Goal: Check status: Check status

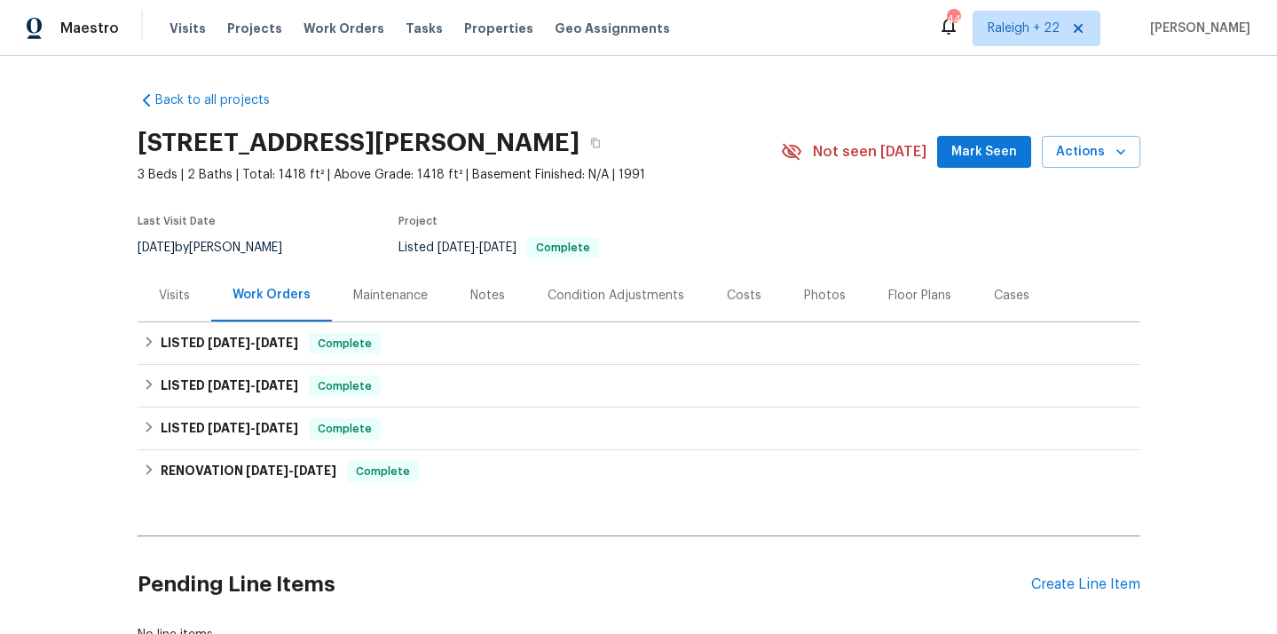
click at [176, 311] on div "Visits" at bounding box center [175, 295] width 74 height 52
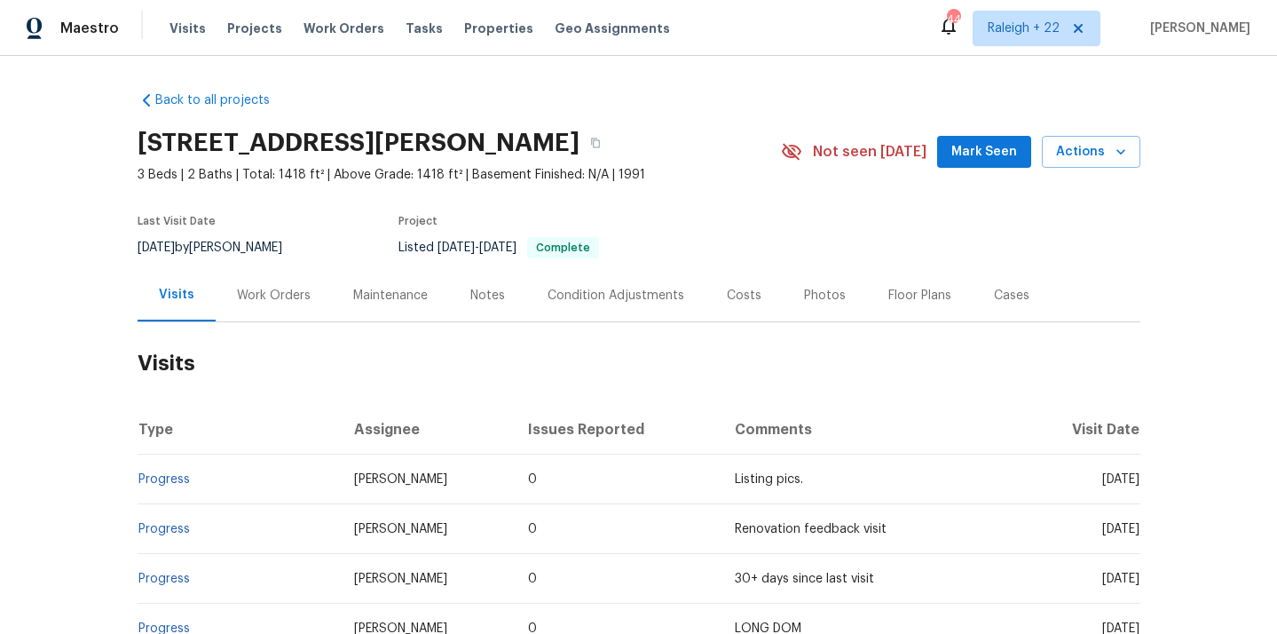
scroll to position [9, 0]
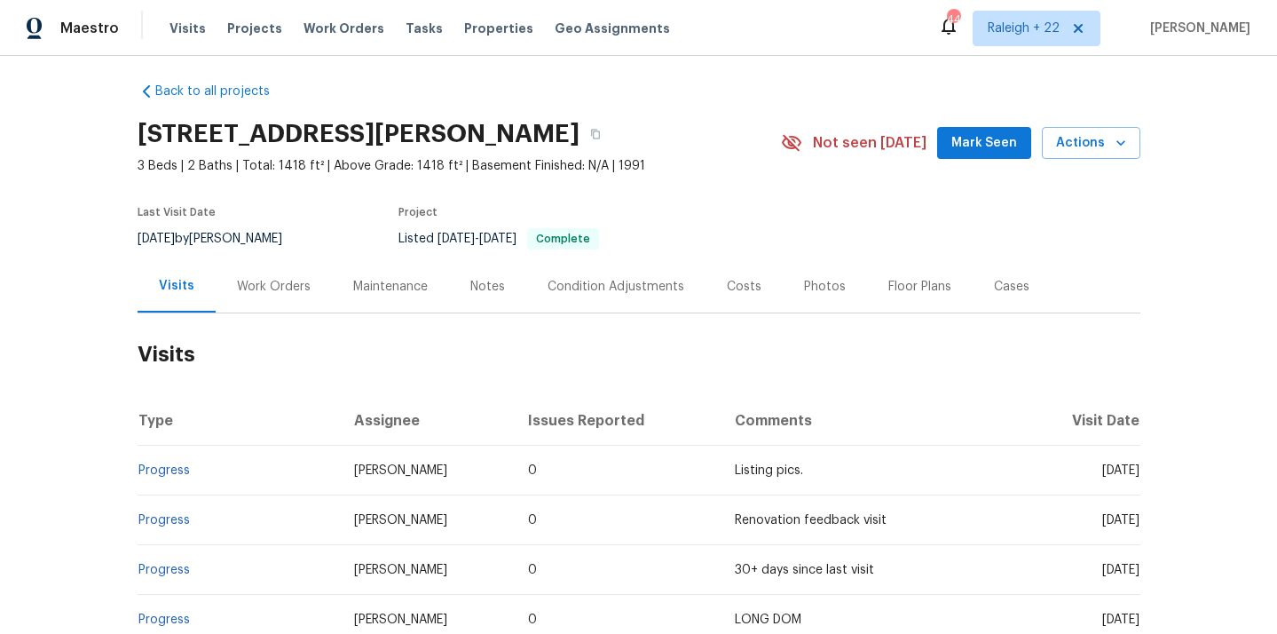
click at [267, 271] on div "Work Orders" at bounding box center [274, 286] width 116 height 52
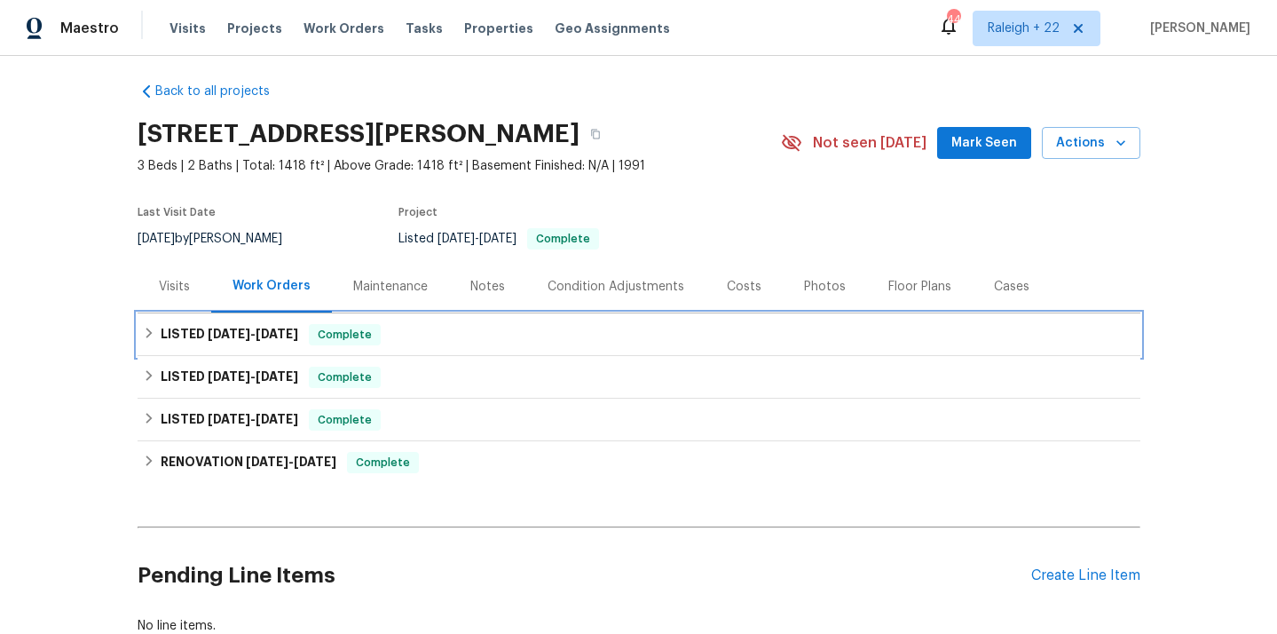
click at [312, 342] on div "LISTED 8/28/25 - 9/13/25 Complete" at bounding box center [639, 334] width 992 height 21
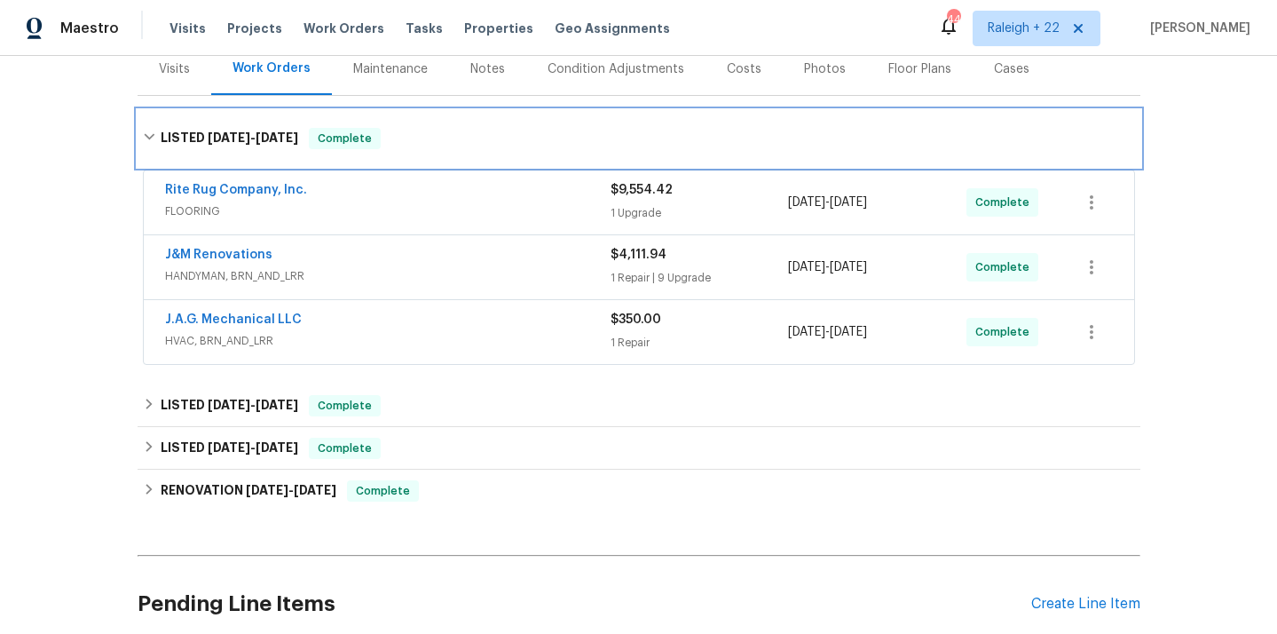
scroll to position [279, 0]
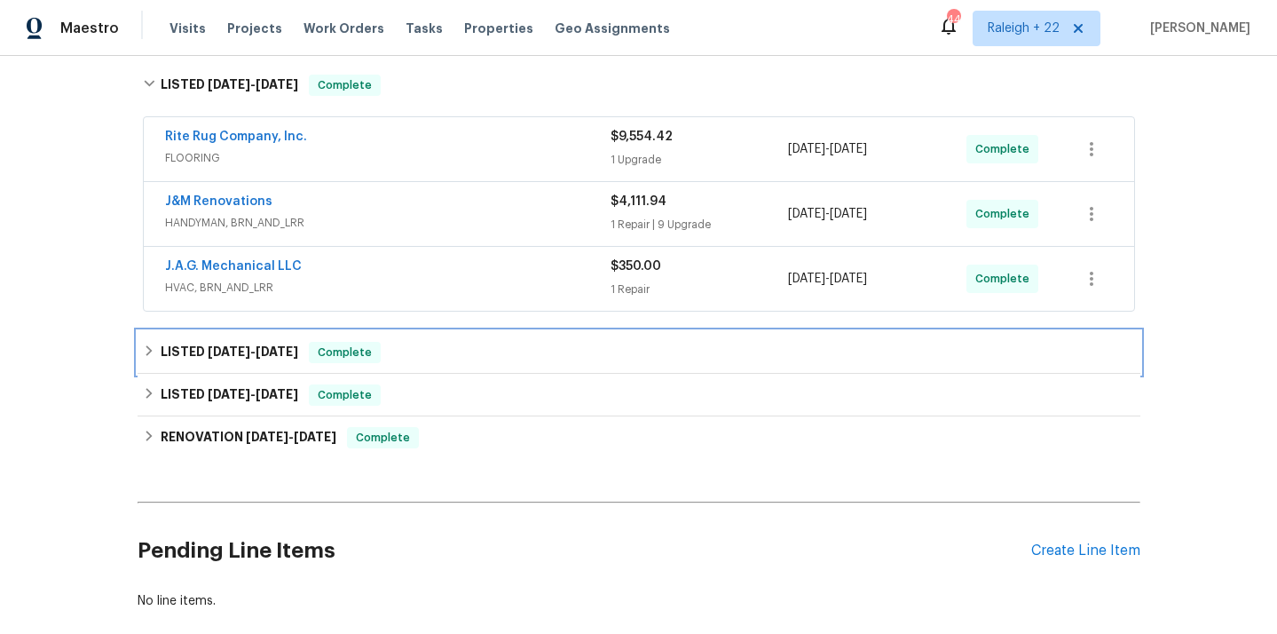
click at [330, 360] on span "Complete" at bounding box center [345, 352] width 68 height 18
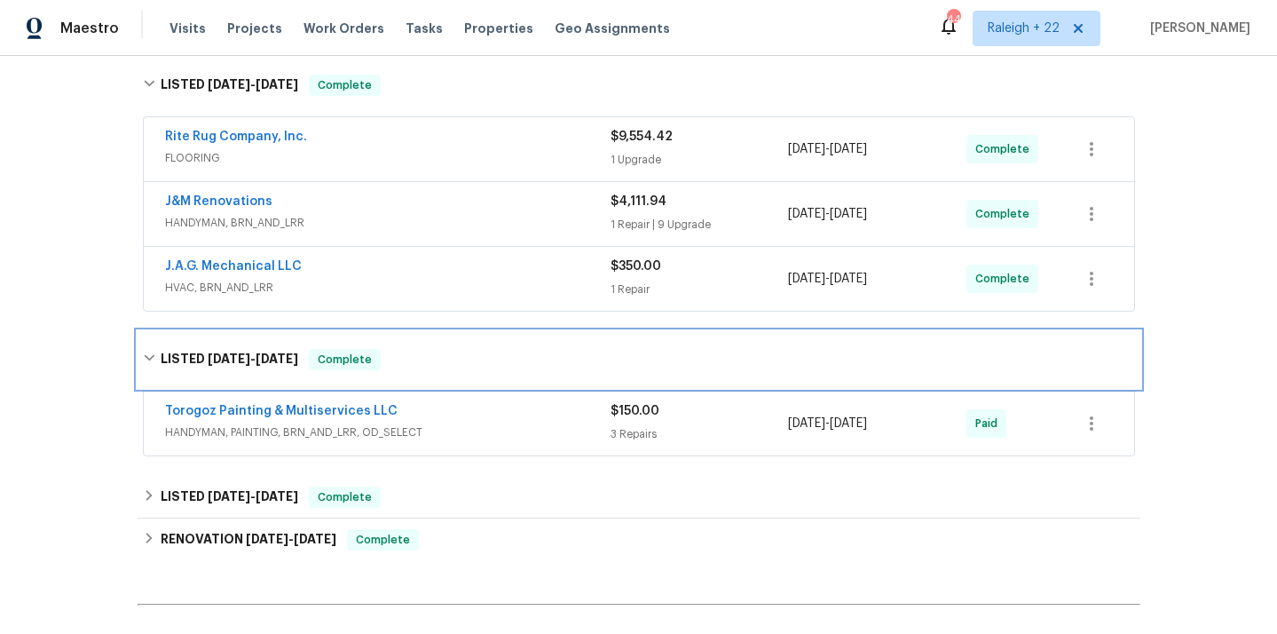
scroll to position [365, 0]
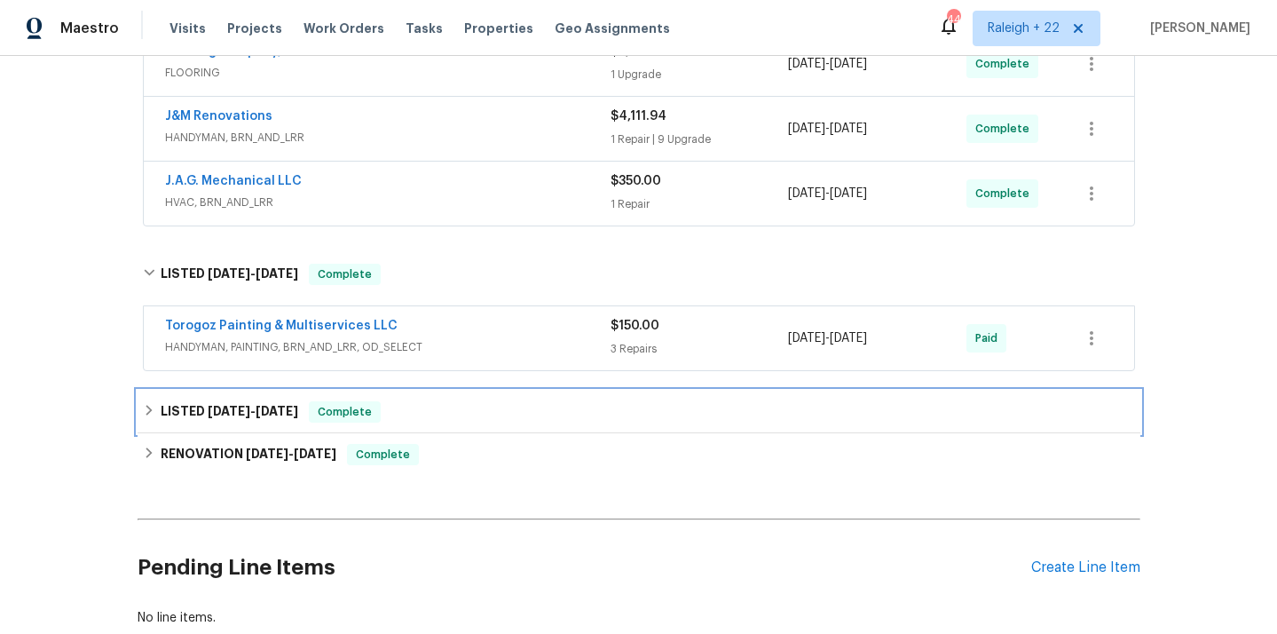
click at [448, 422] on div "LISTED 1/11/25 - 1/16/25 Complete" at bounding box center [639, 411] width 1003 height 43
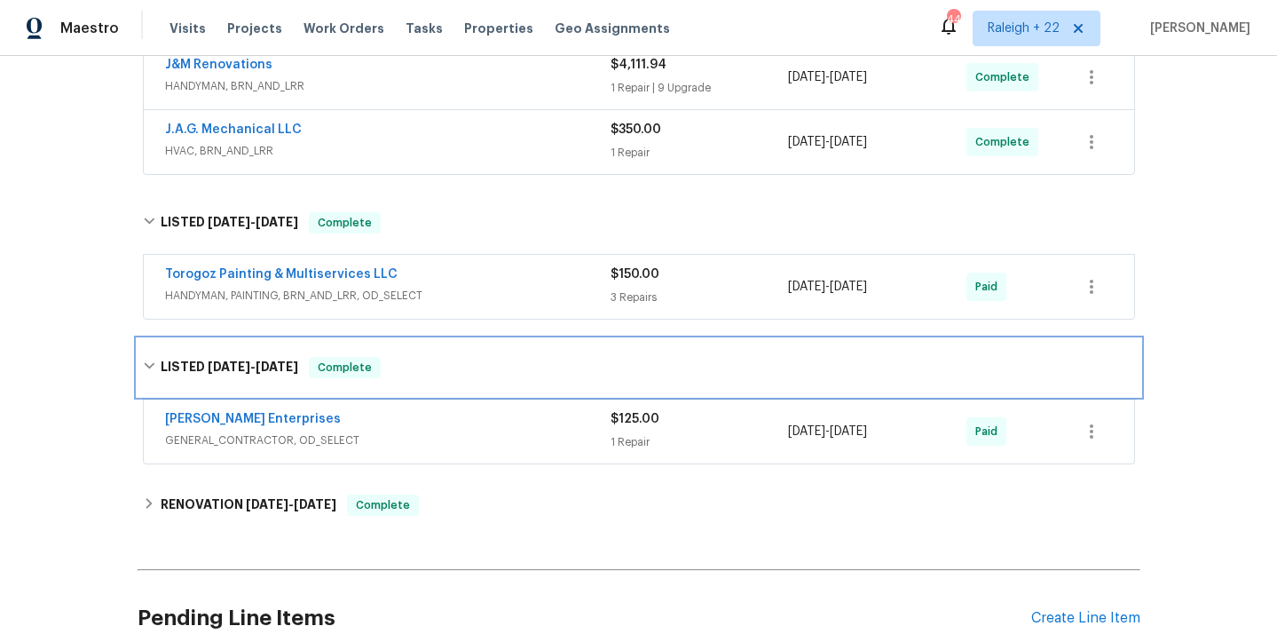
scroll to position [474, 0]
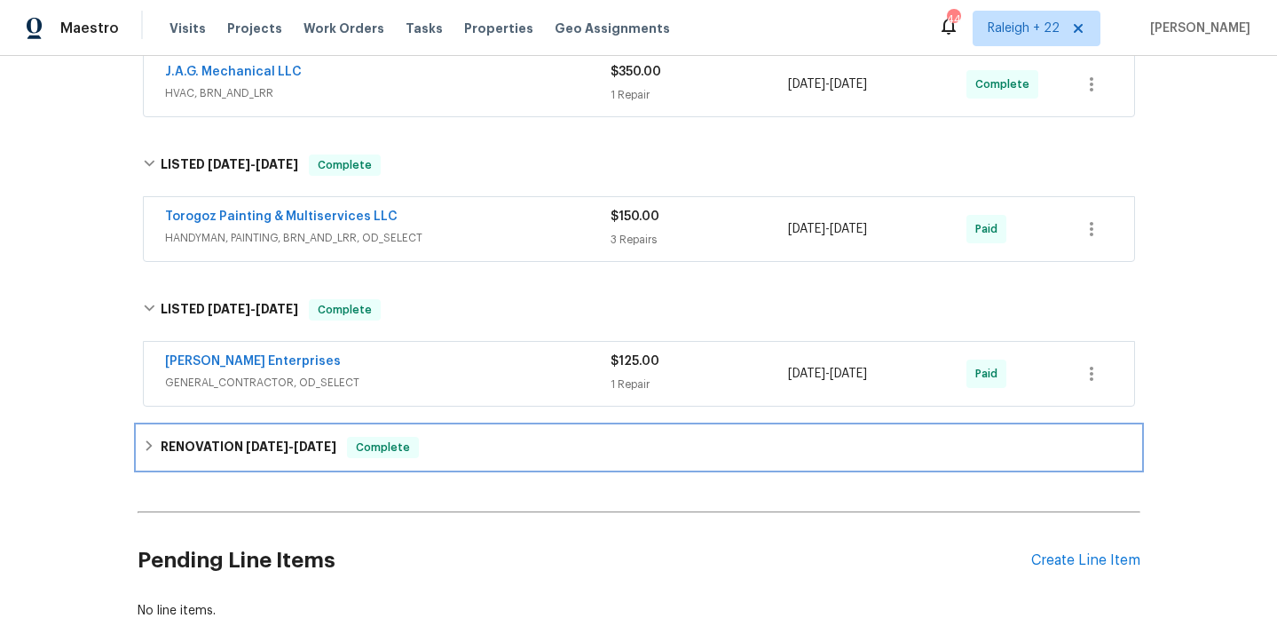
click at [445, 449] on div "RENOVATION 1/6/25 - 1/9/25 Complete" at bounding box center [639, 447] width 992 height 21
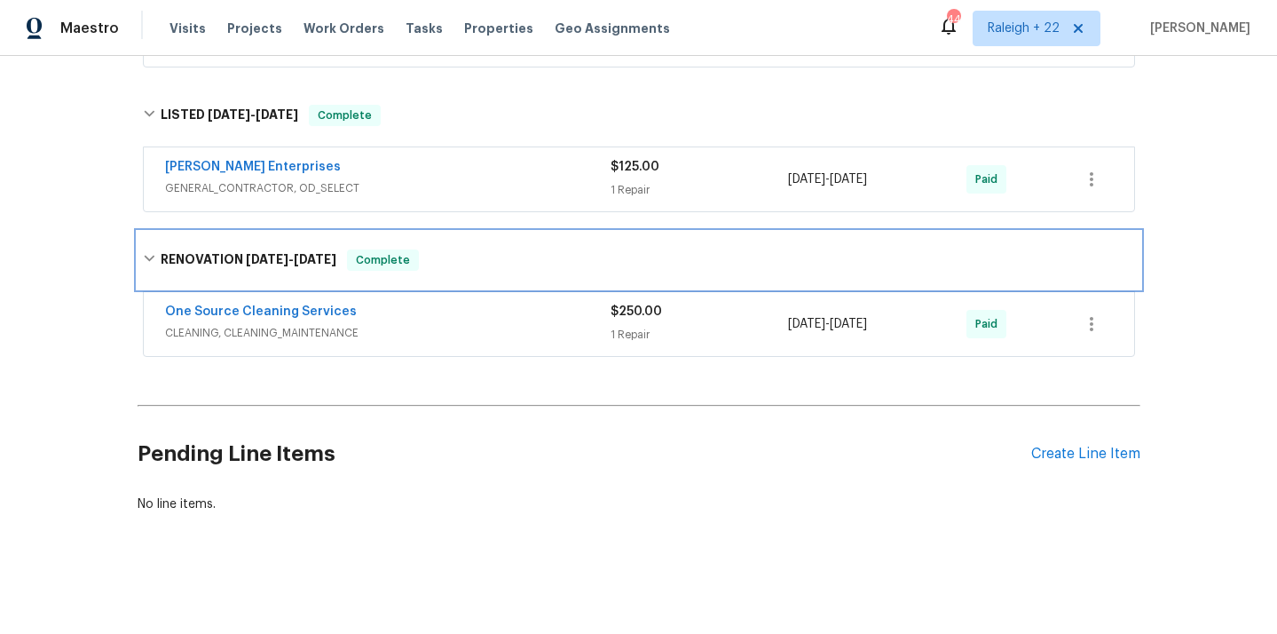
scroll to position [641, 0]
